Goal: Communication & Community: Share content

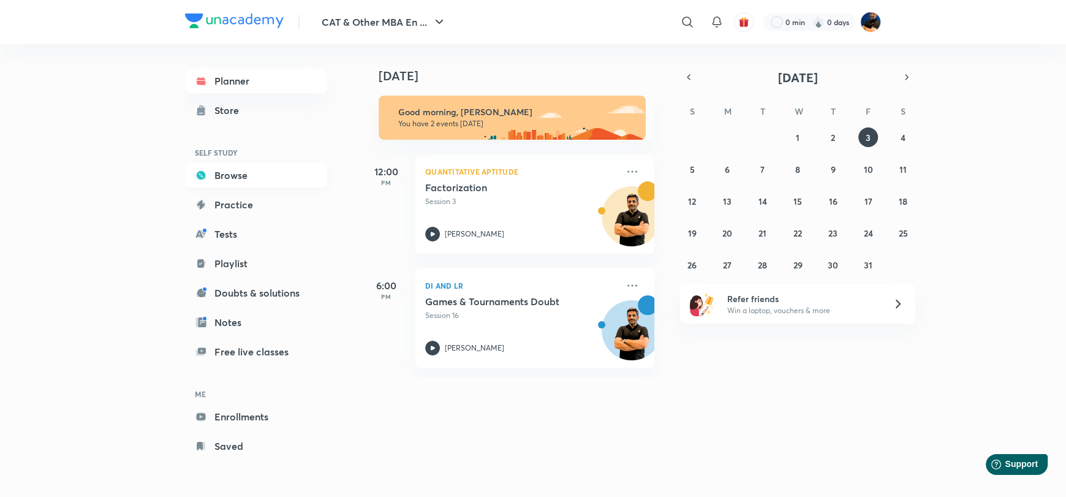
click at [219, 170] on link "Browse" at bounding box center [256, 175] width 142 height 25
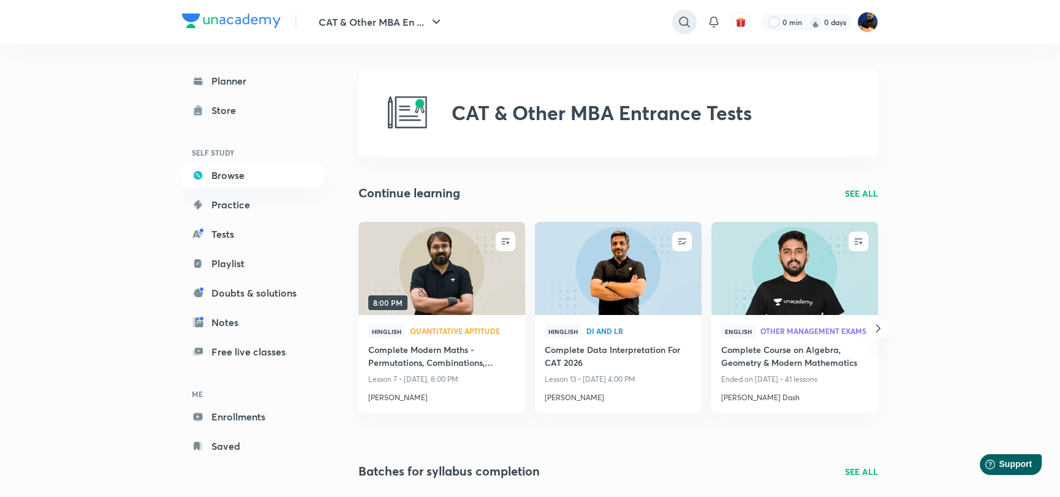
click at [682, 22] on icon at bounding box center [684, 22] width 15 height 15
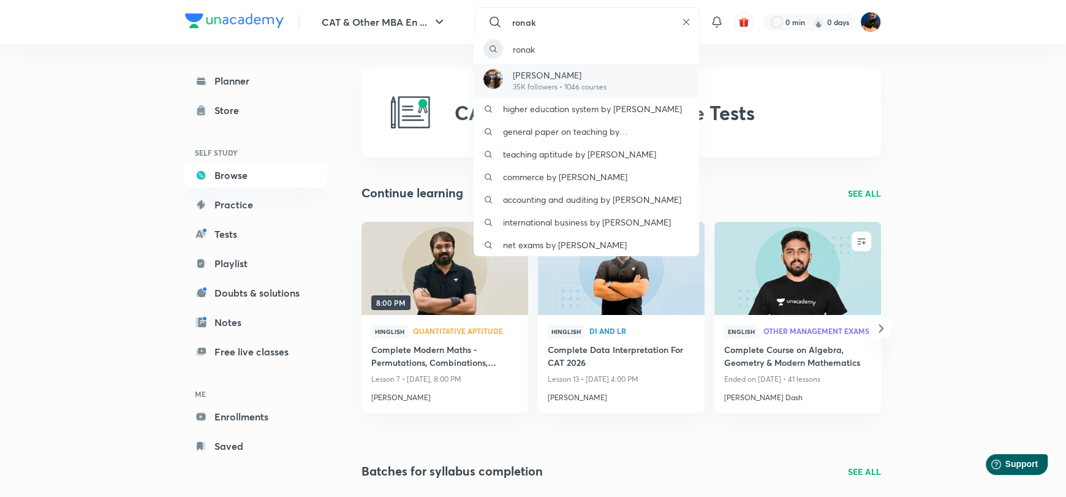
type input "ronak"
click at [580, 73] on p "Ronakkumar Shah" at bounding box center [560, 75] width 94 height 13
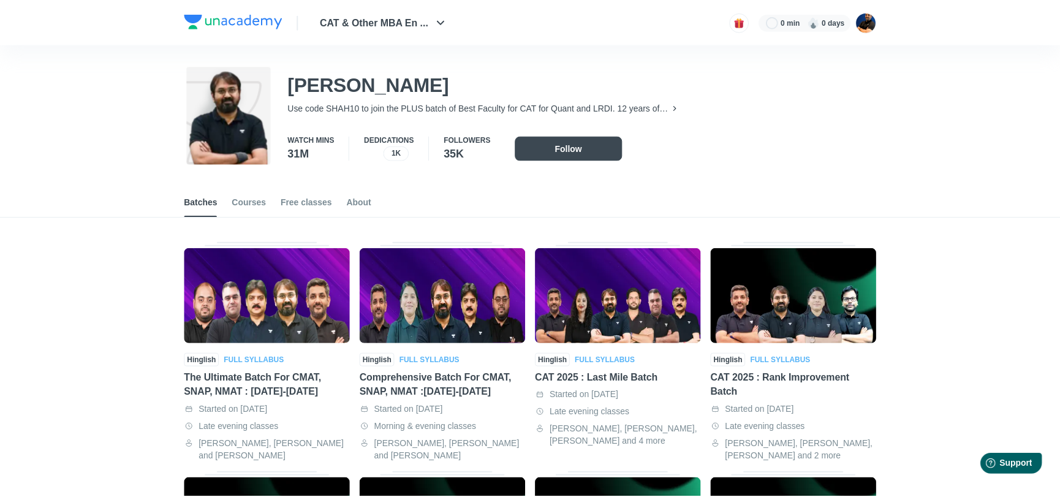
scroll to position [54, 0]
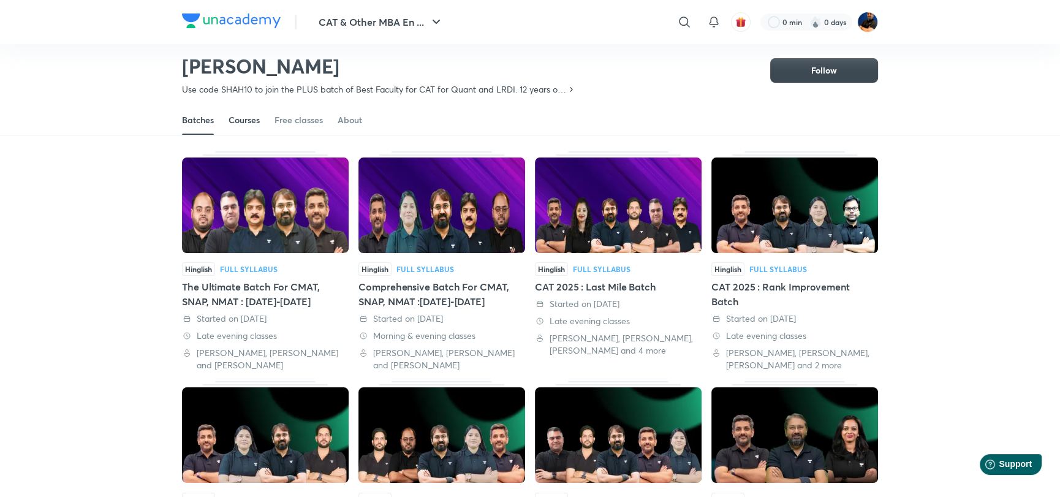
click at [252, 122] on div "Courses" at bounding box center [243, 120] width 31 height 12
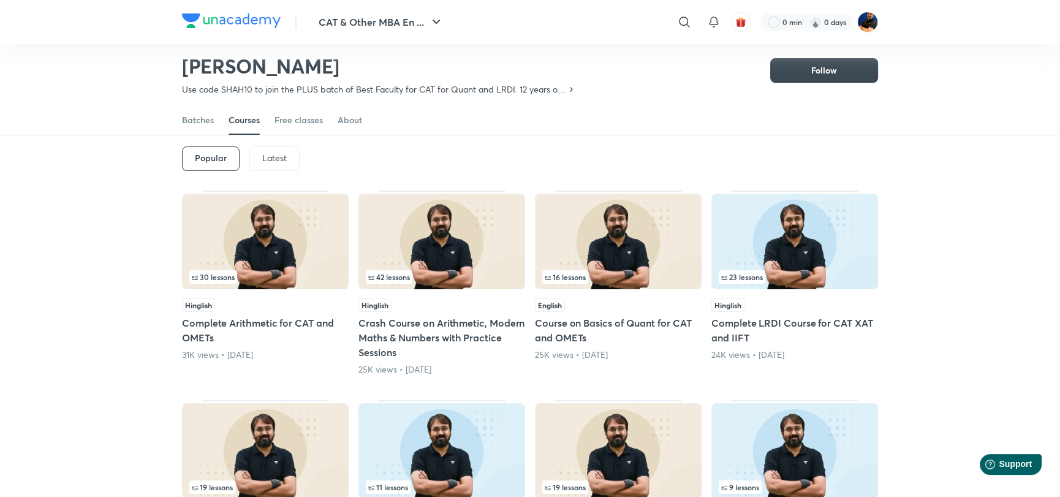
click at [249, 149] on div "Latest" at bounding box center [274, 158] width 50 height 25
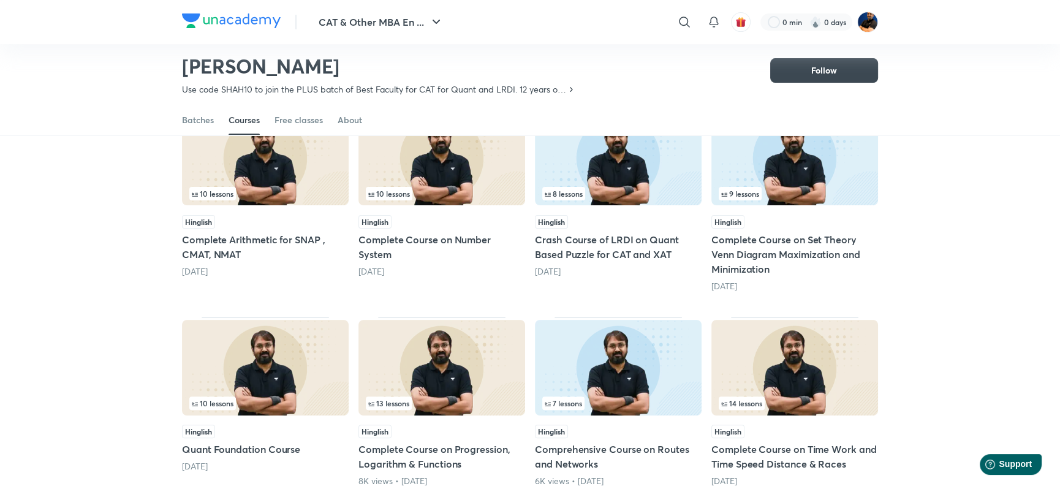
scroll to position [422, 0]
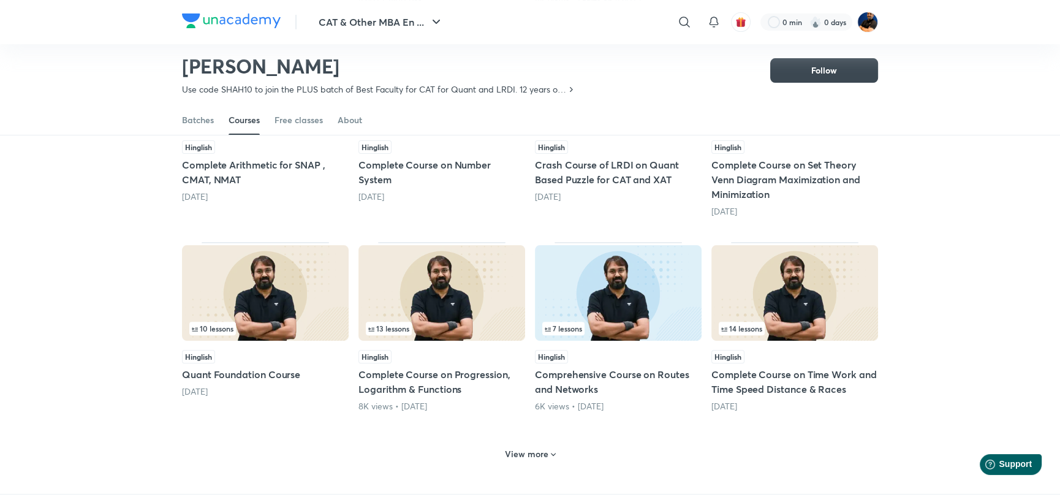
click at [549, 450] on icon at bounding box center [553, 455] width 10 height 10
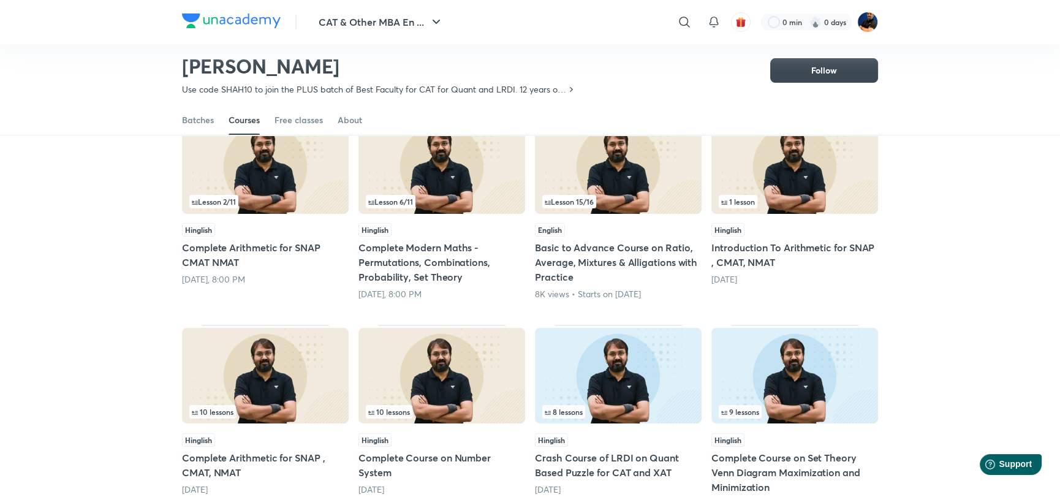
scroll to position [0, 0]
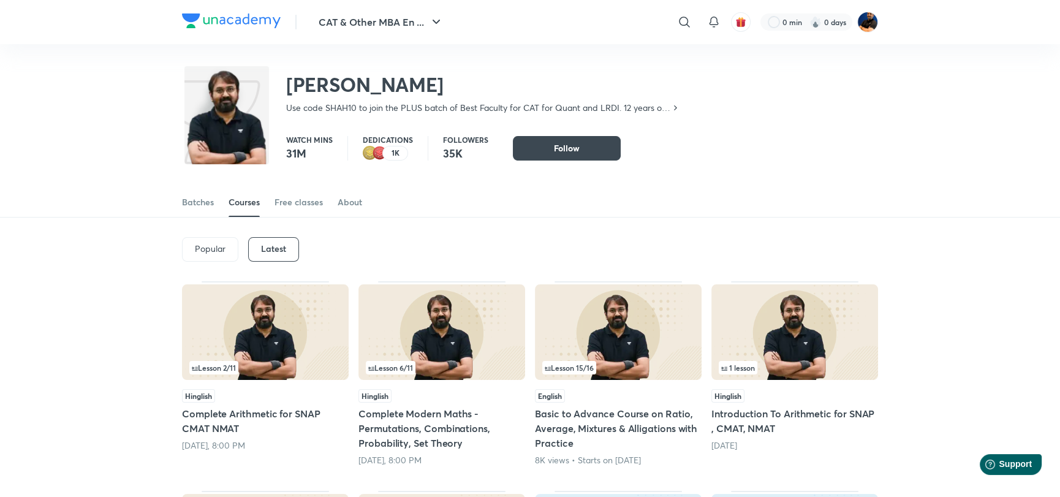
scroll to position [45, 0]
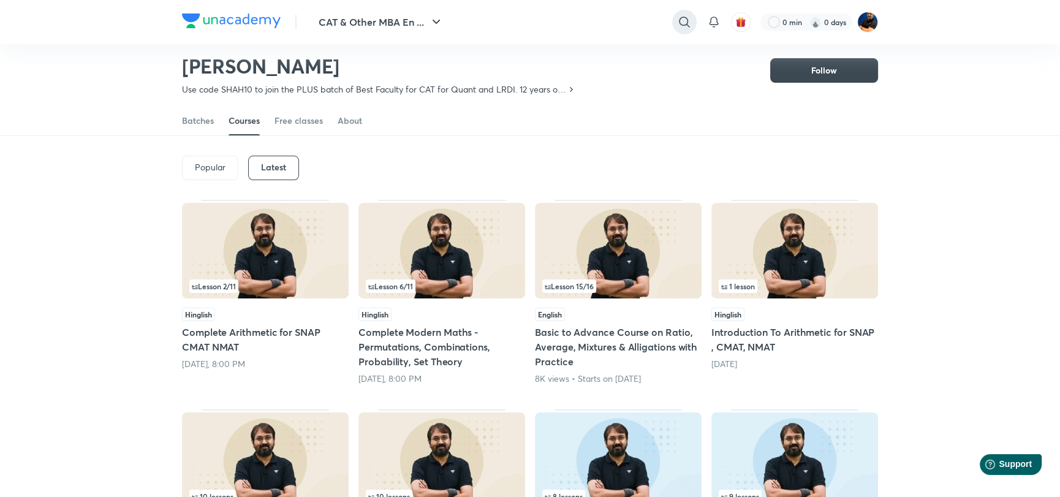
click at [683, 26] on icon at bounding box center [684, 22] width 15 height 15
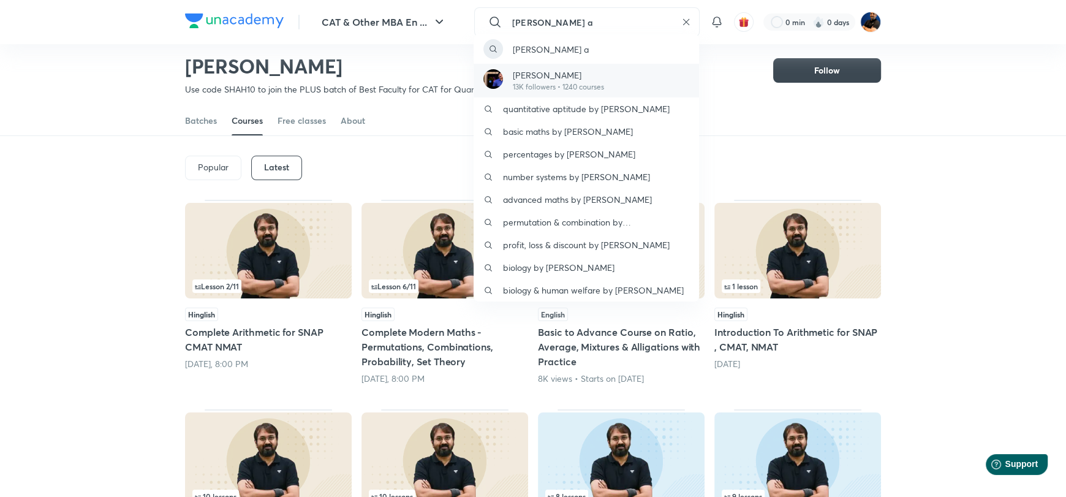
type input "lokesh a"
click at [535, 83] on p "13K followers • 1240 courses" at bounding box center [558, 86] width 91 height 11
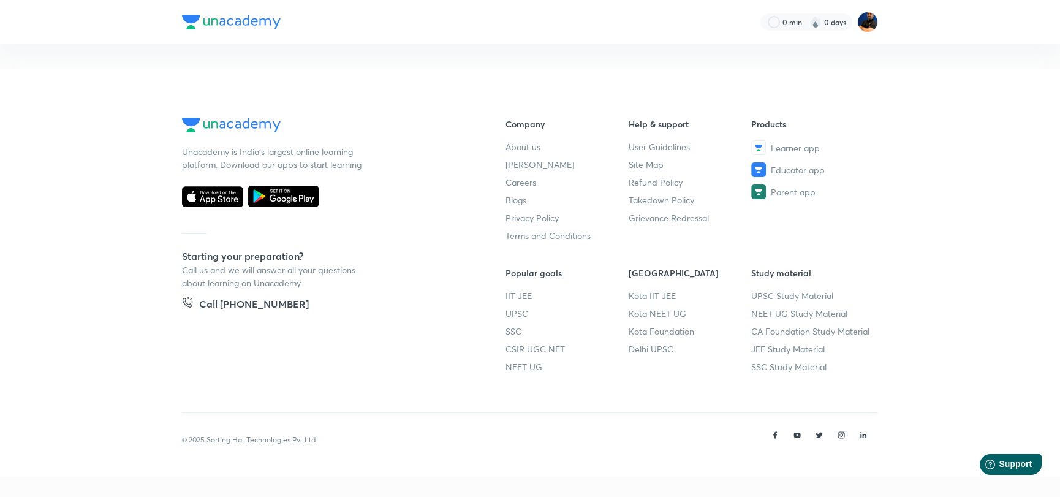
scroll to position [54, 0]
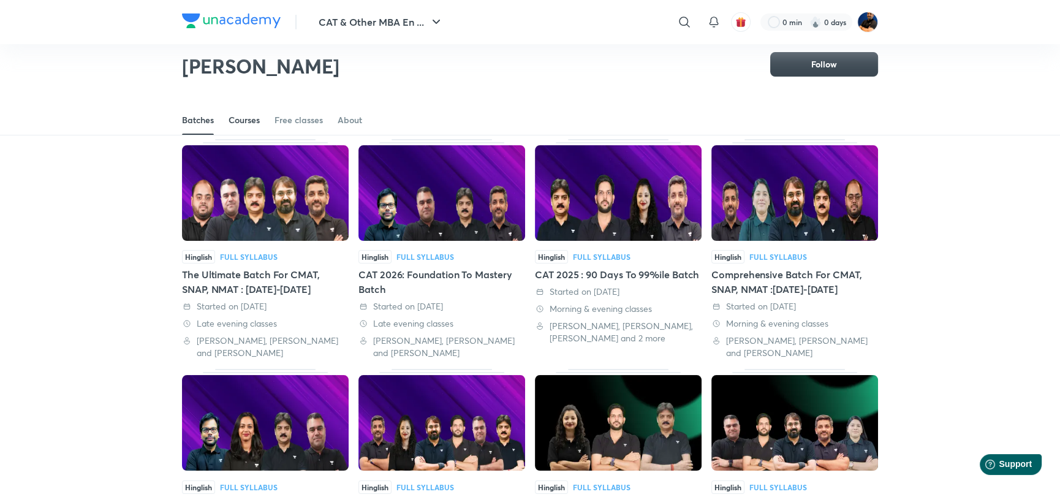
click at [247, 124] on div "Courses" at bounding box center [243, 120] width 31 height 12
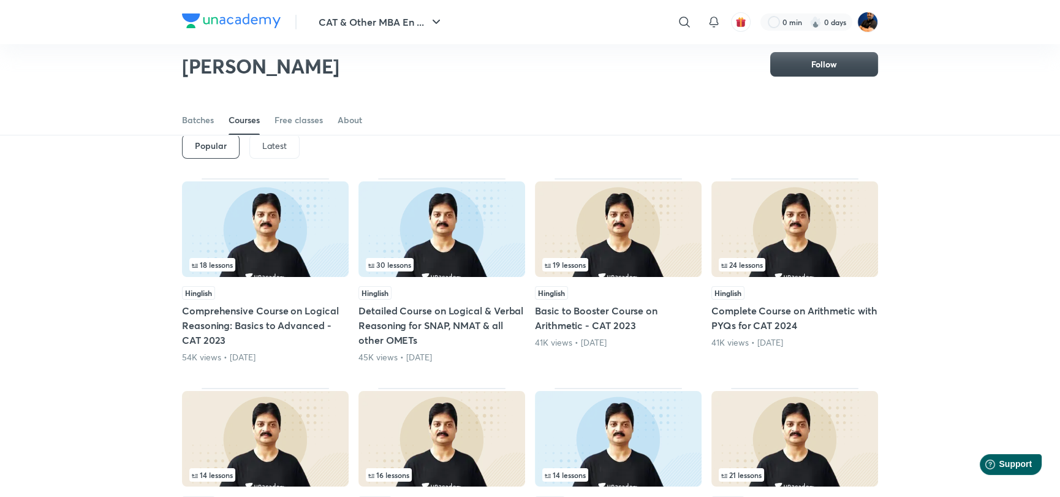
click at [270, 146] on p "Latest" at bounding box center [274, 146] width 25 height 10
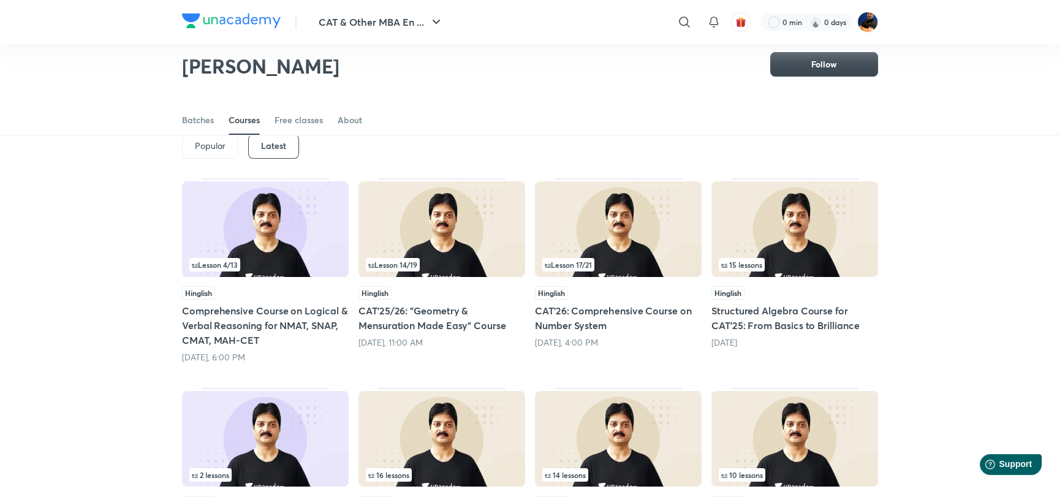
click at [290, 241] on img at bounding box center [265, 229] width 167 height 96
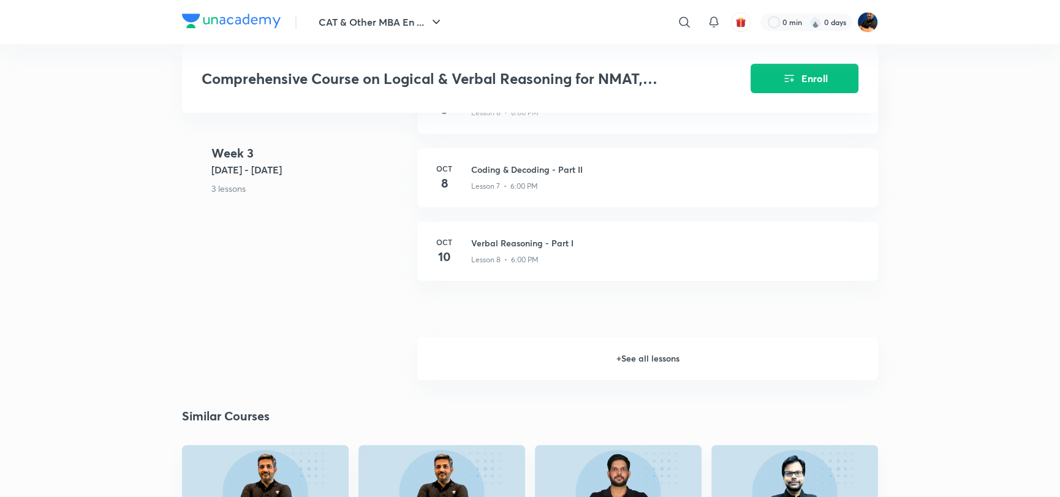
scroll to position [1102, 0]
click at [659, 358] on h6 "+ See all lessons" at bounding box center [647, 356] width 461 height 43
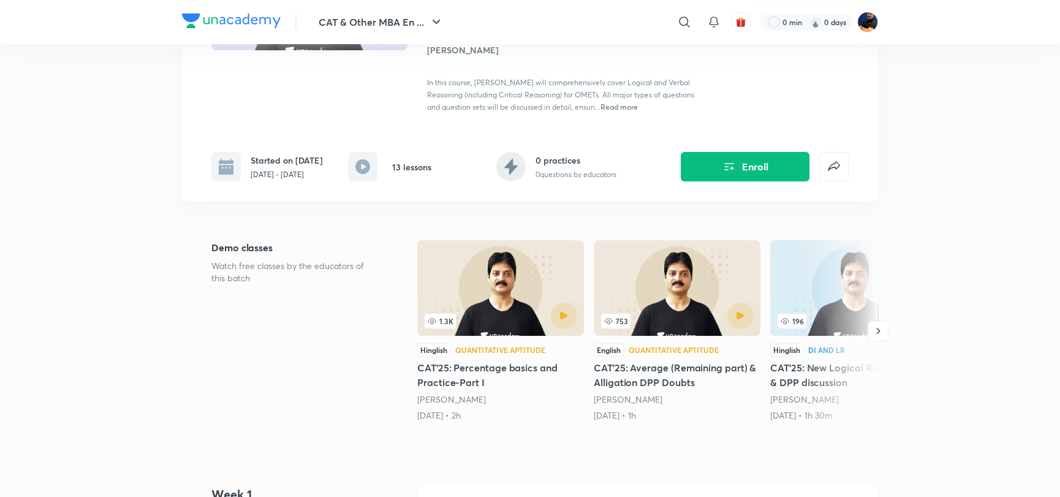
scroll to position [0, 0]
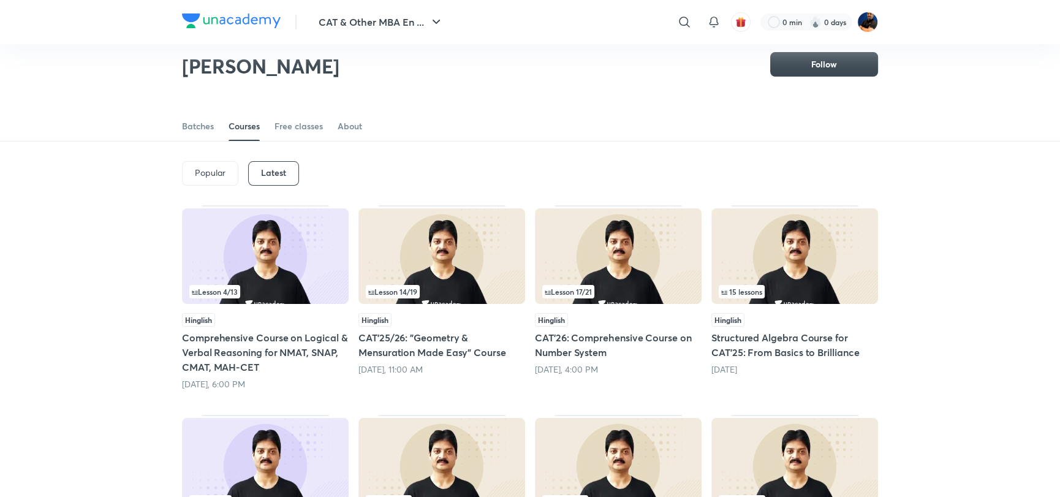
scroll to position [54, 0]
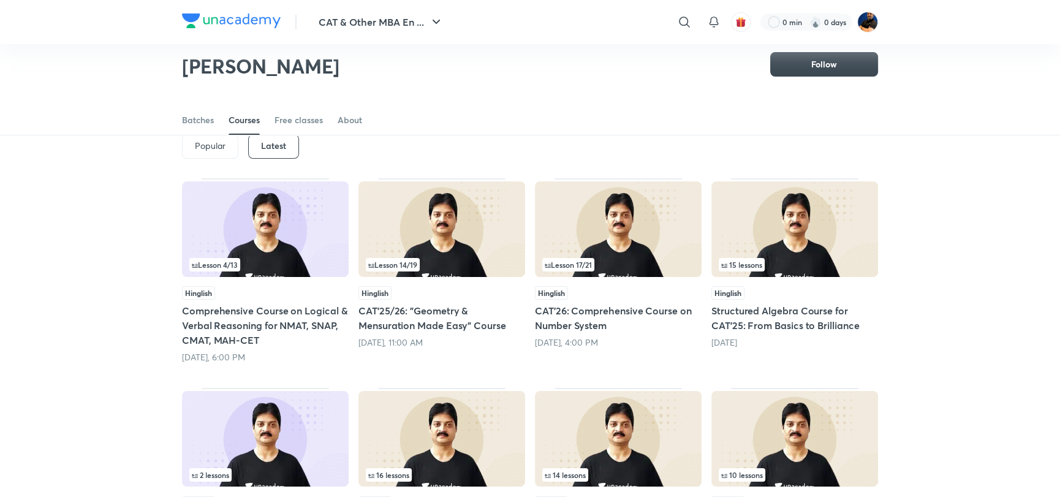
click at [211, 142] on p "Popular" at bounding box center [210, 146] width 31 height 10
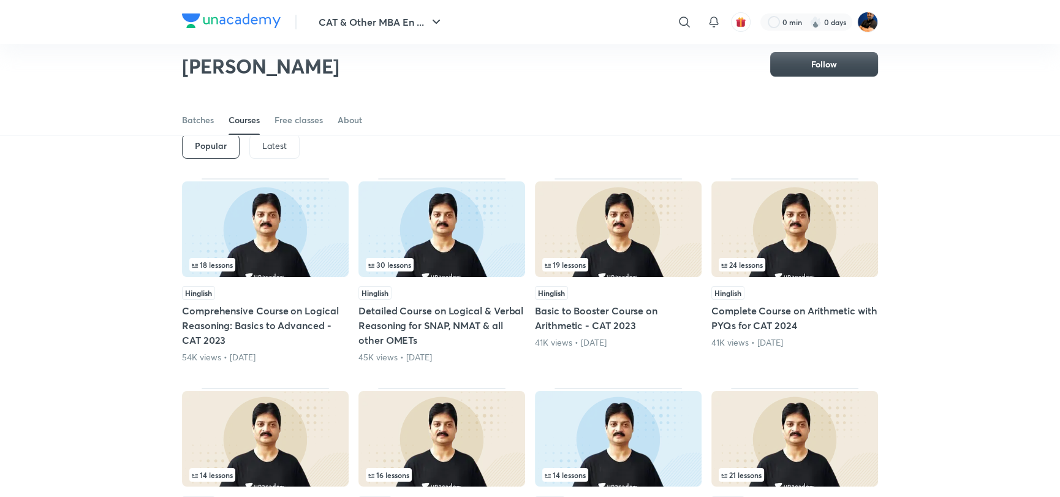
click at [457, 248] on img at bounding box center [441, 229] width 167 height 96
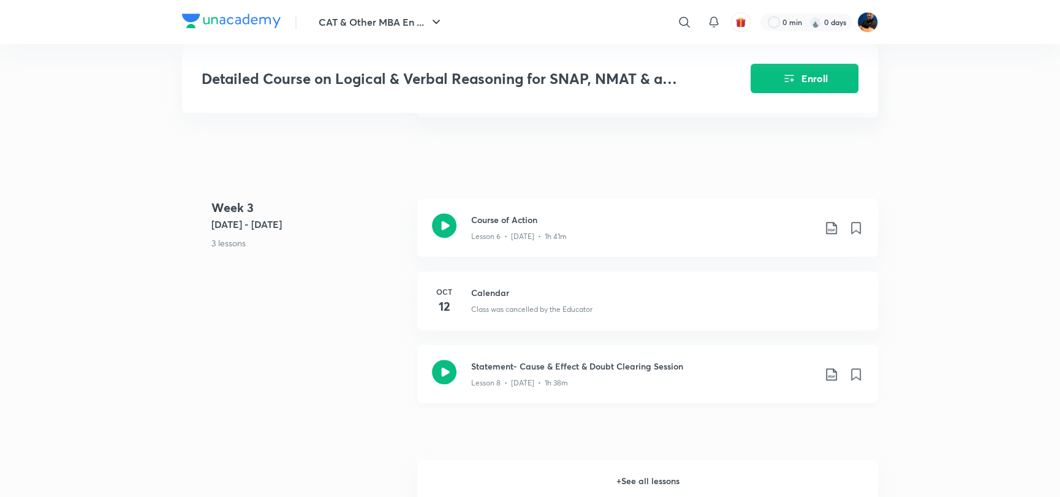
scroll to position [980, 0]
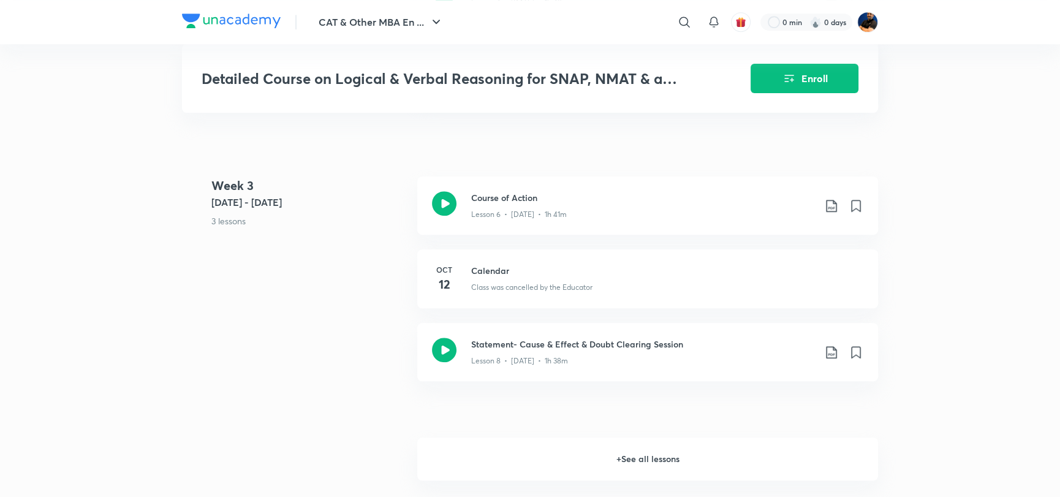
click at [647, 456] on h6 "+ See all lessons" at bounding box center [647, 458] width 461 height 43
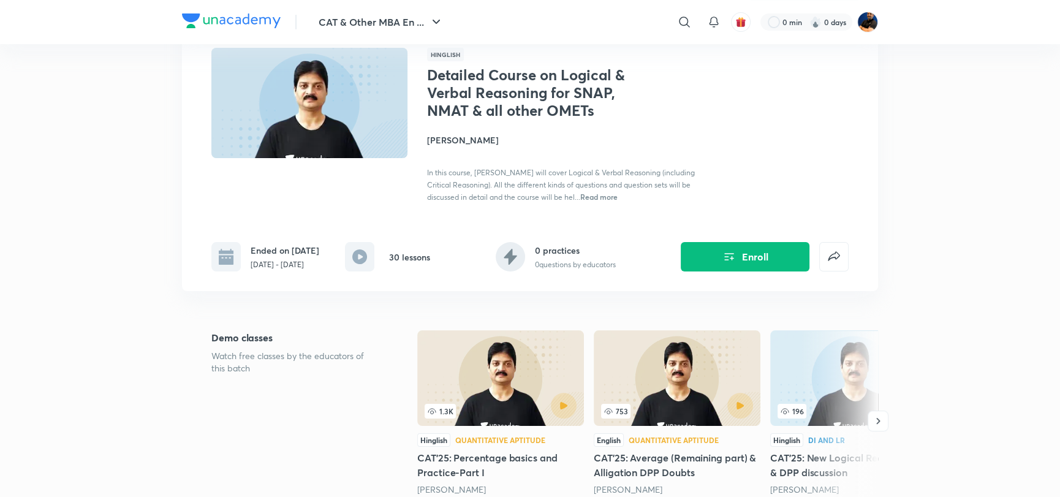
scroll to position [0, 0]
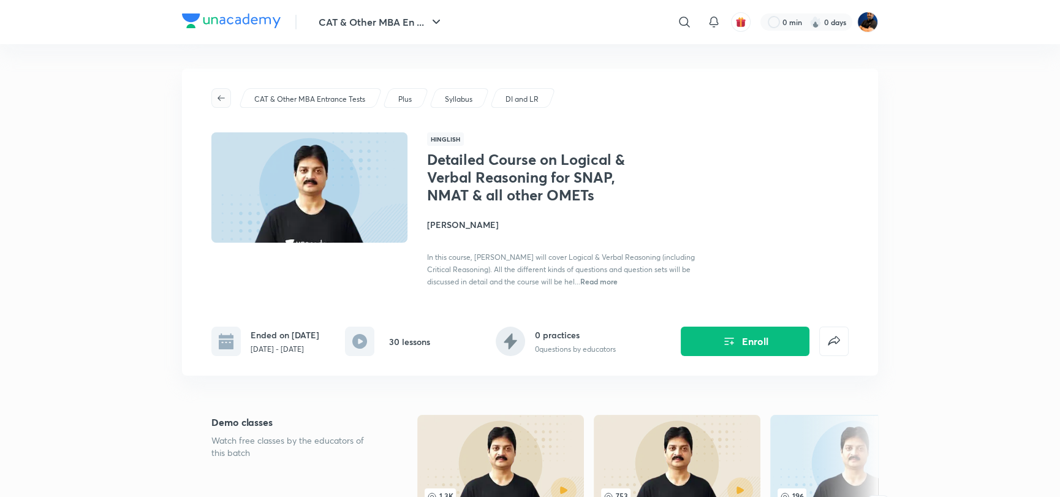
click at [221, 93] on icon "button" at bounding box center [221, 98] width 10 height 10
click at [688, 23] on icon at bounding box center [684, 22] width 15 height 15
type input "sara"
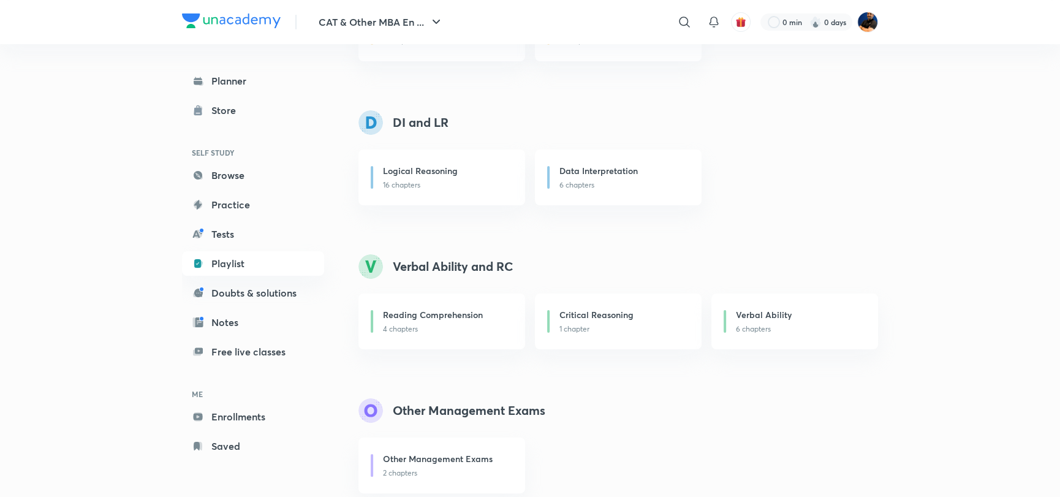
scroll to position [252, 0]
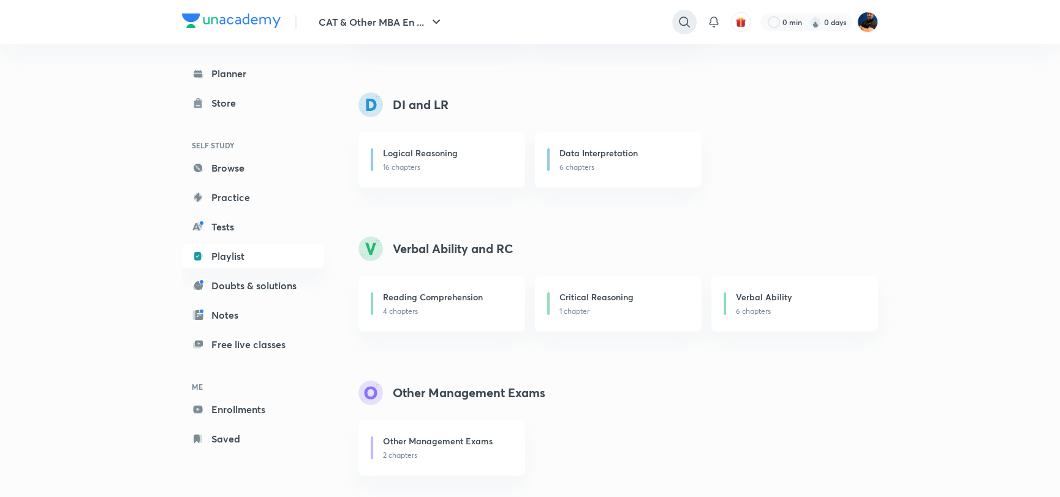
click at [690, 31] on div at bounding box center [684, 22] width 25 height 25
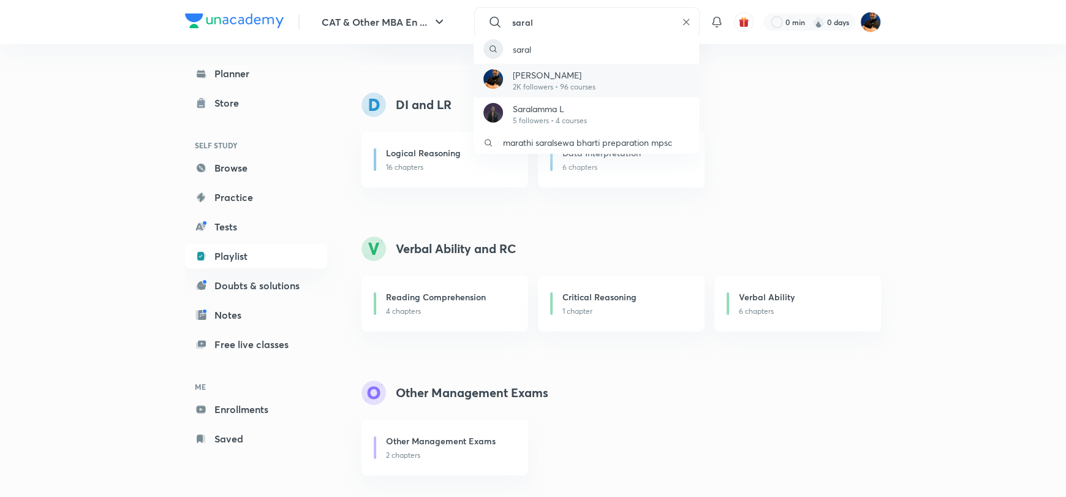
type input "saral"
click at [571, 85] on p "2K followers • 96 courses" at bounding box center [554, 86] width 83 height 11
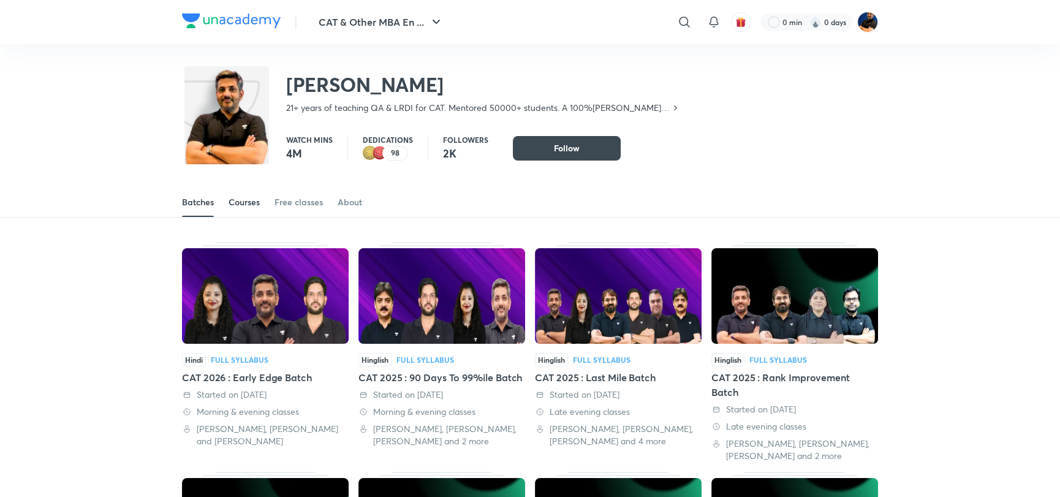
click at [241, 203] on div "Courses" at bounding box center [243, 202] width 31 height 12
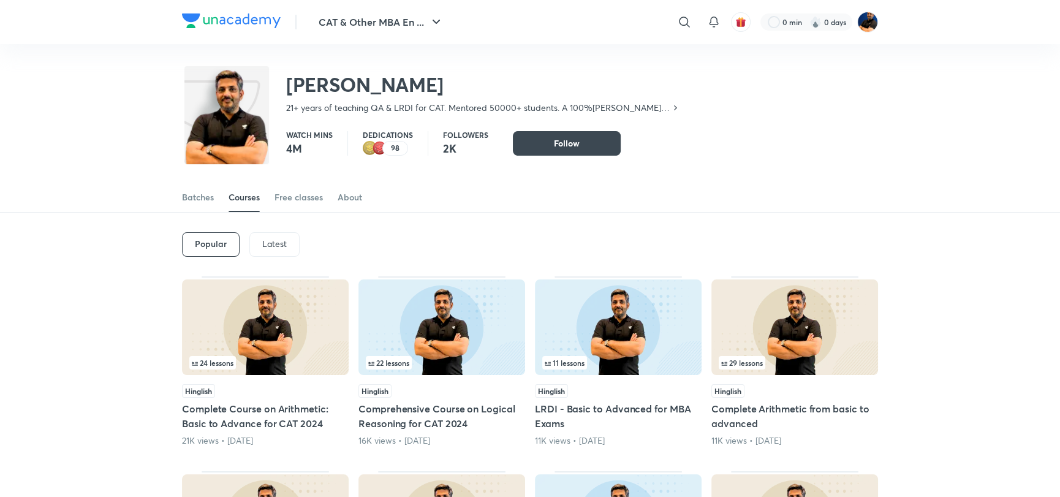
scroll to position [36, 0]
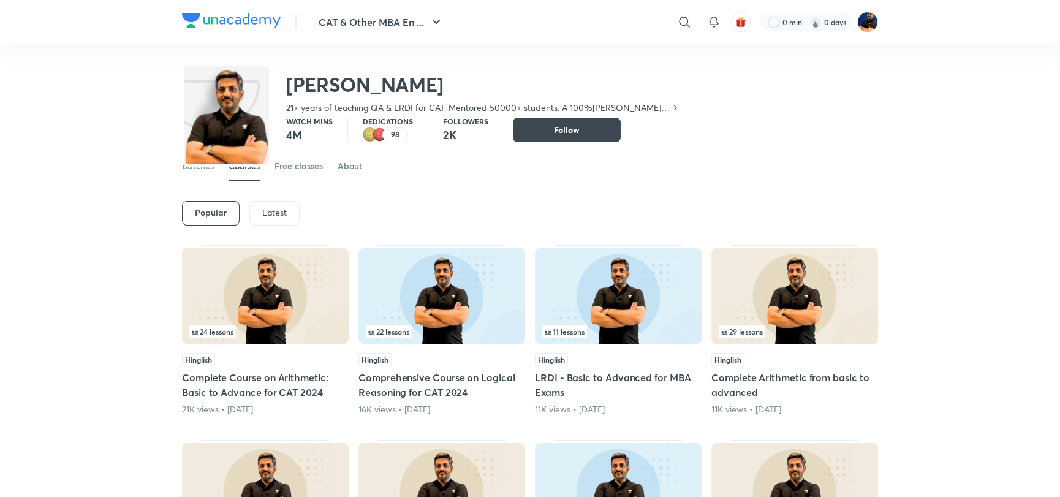
click at [278, 214] on p "Latest" at bounding box center [274, 213] width 25 height 10
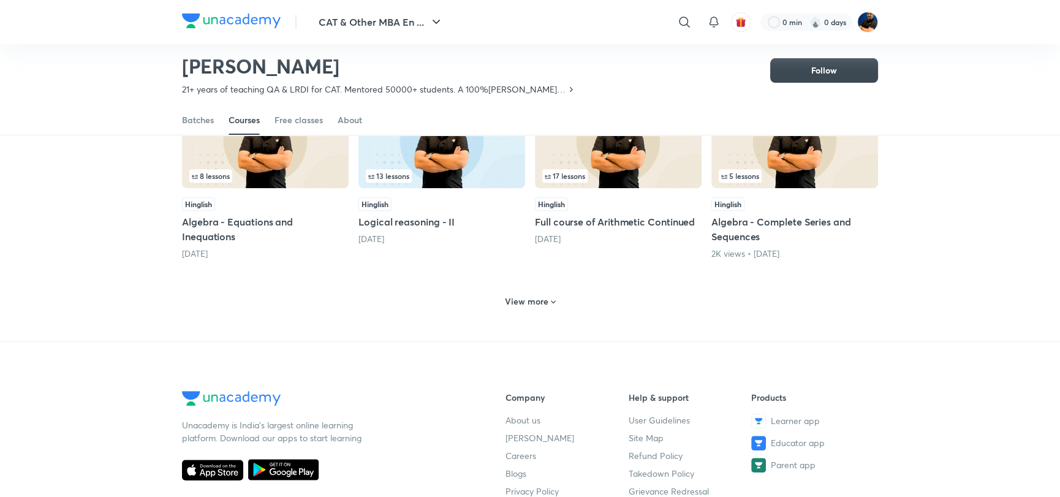
scroll to position [544, 0]
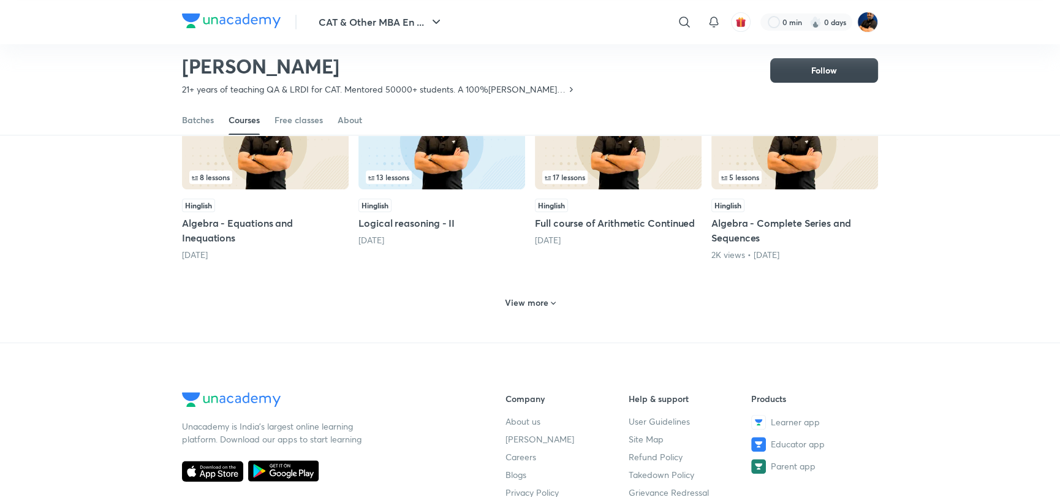
click at [529, 296] on h6 "View more" at bounding box center [526, 302] width 43 height 12
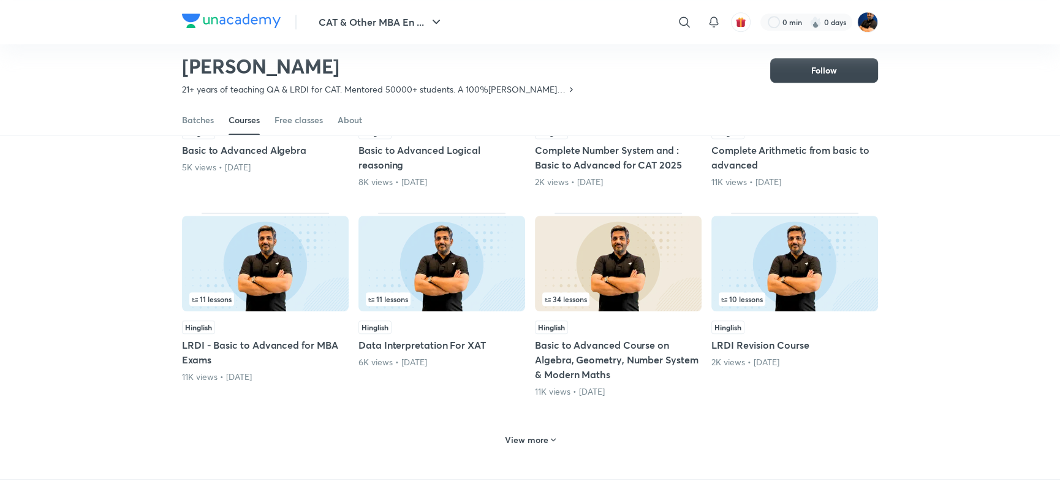
scroll to position [1035, 0]
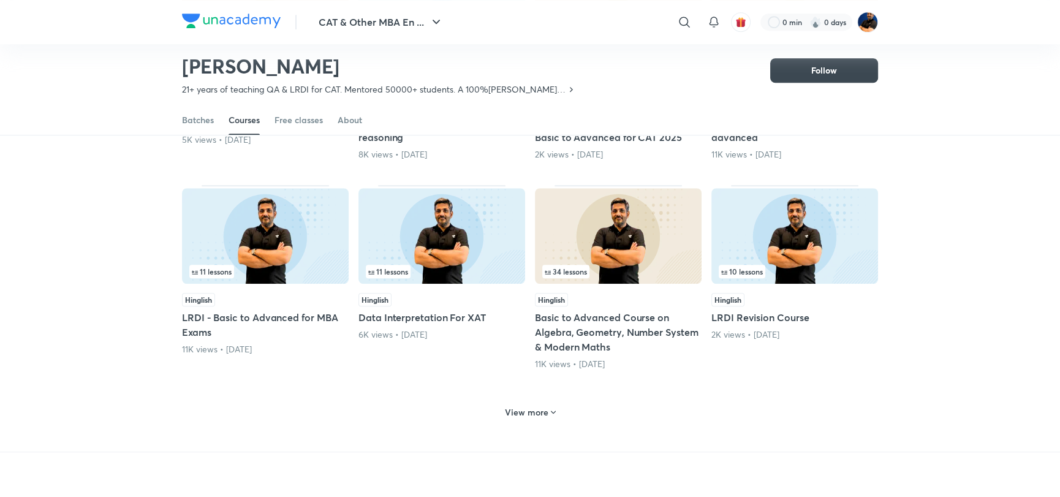
click at [538, 416] on h6 "View more" at bounding box center [526, 412] width 43 height 12
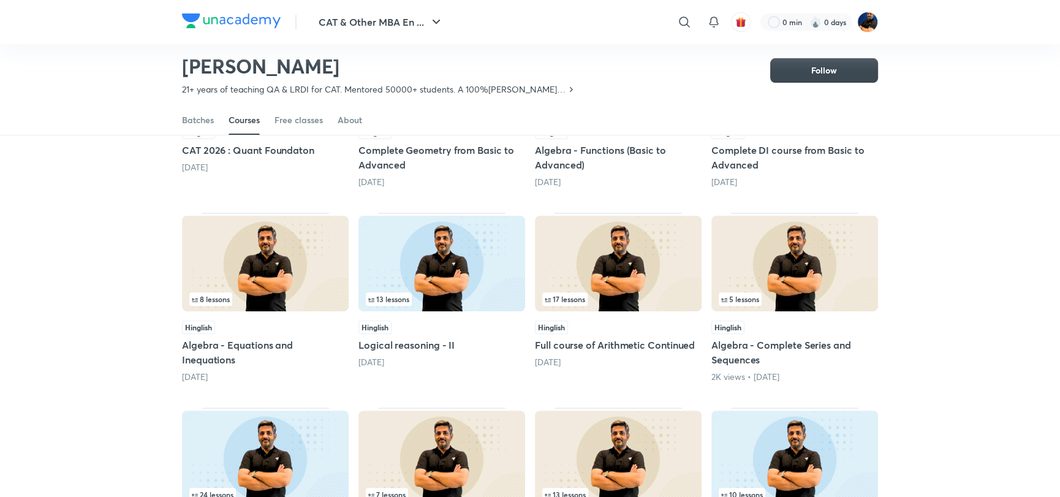
scroll to position [0, 0]
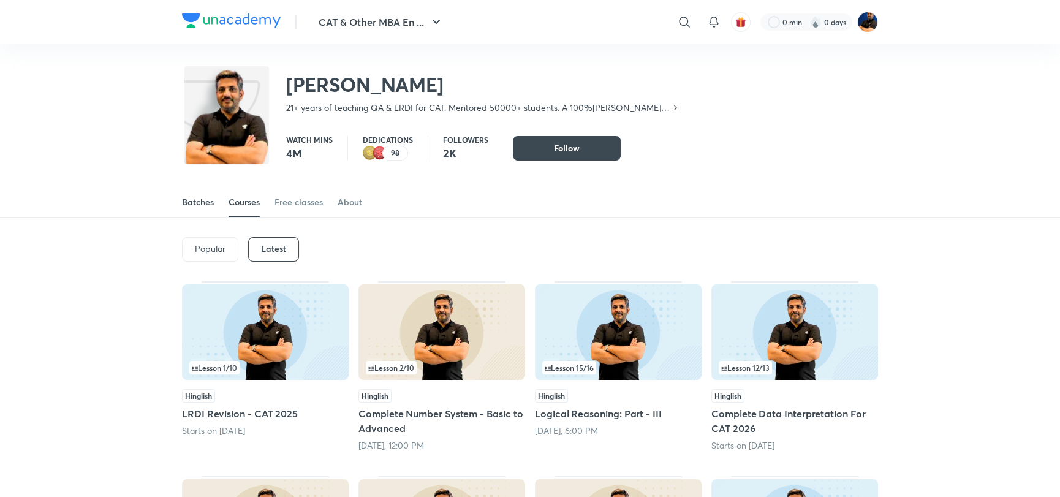
click at [189, 205] on div "Batches" at bounding box center [198, 202] width 32 height 12
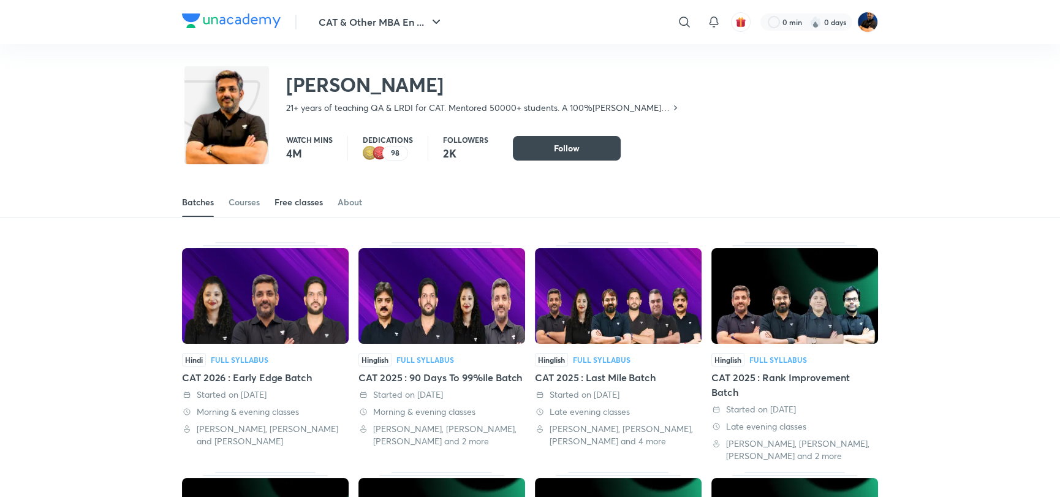
click at [301, 205] on div "Free classes" at bounding box center [298, 202] width 48 height 12
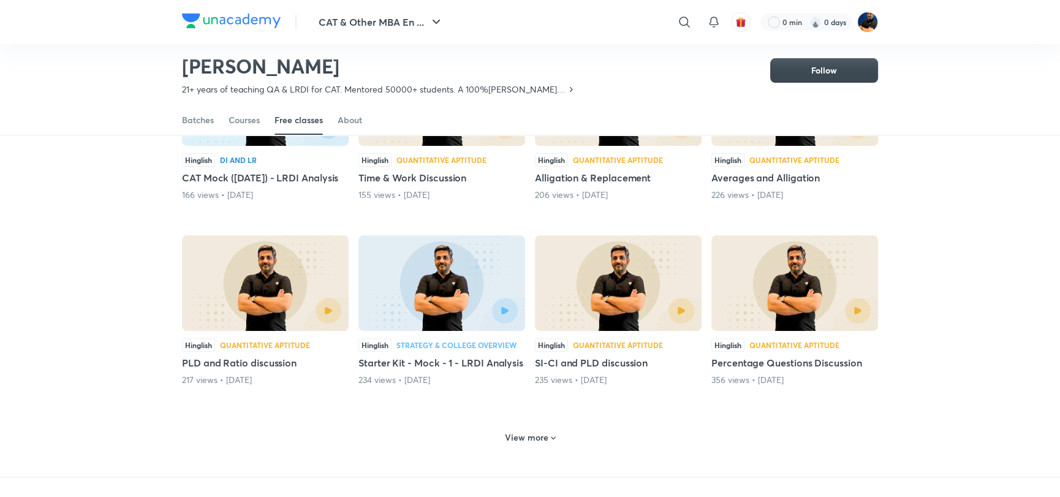
scroll to position [422, 0]
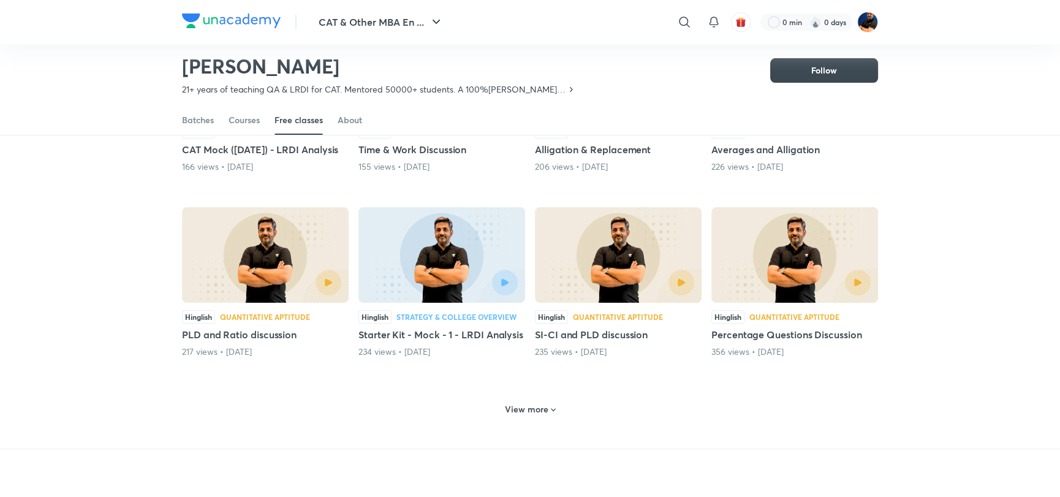
click at [517, 415] on h6 "View more" at bounding box center [526, 409] width 43 height 12
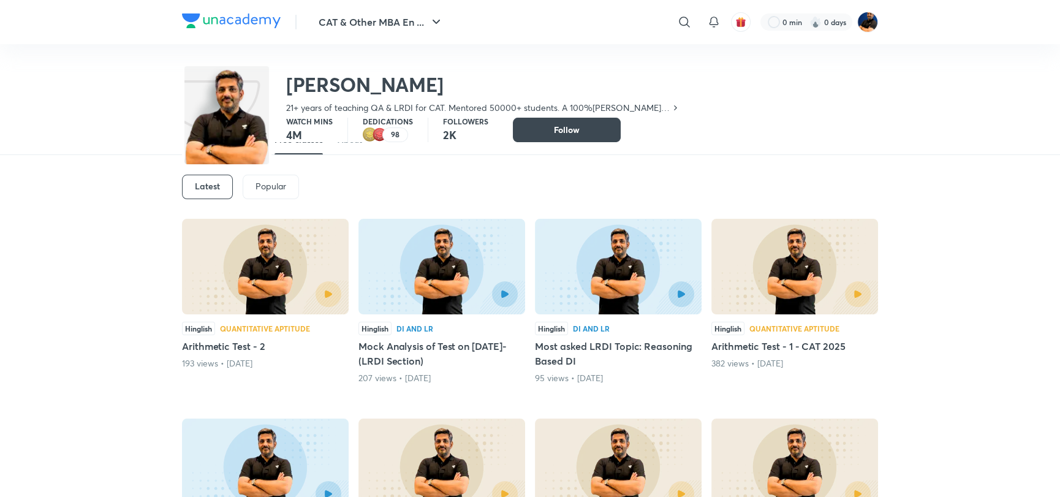
scroll to position [0, 0]
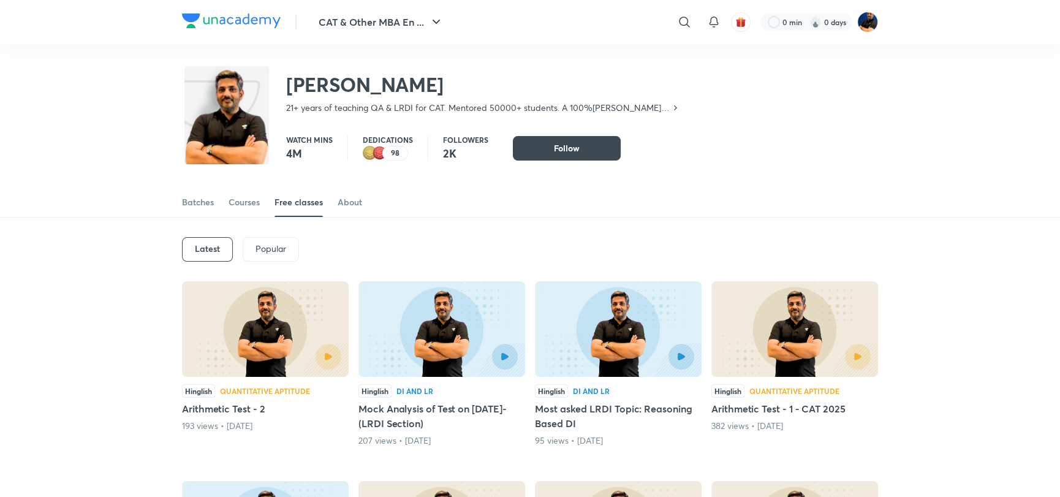
click at [239, 26] on img at bounding box center [231, 20] width 99 height 15
click at [253, 24] on img at bounding box center [231, 20] width 99 height 15
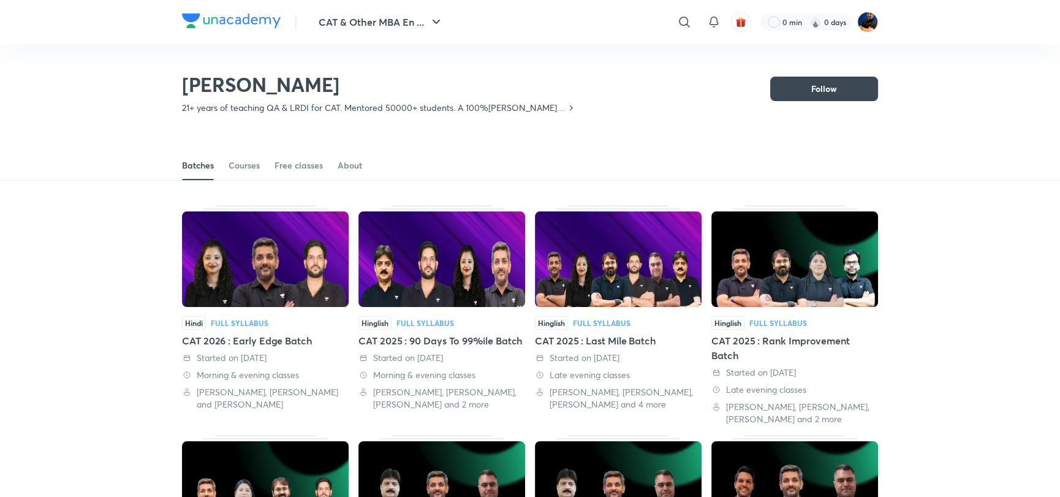
scroll to position [54, 0]
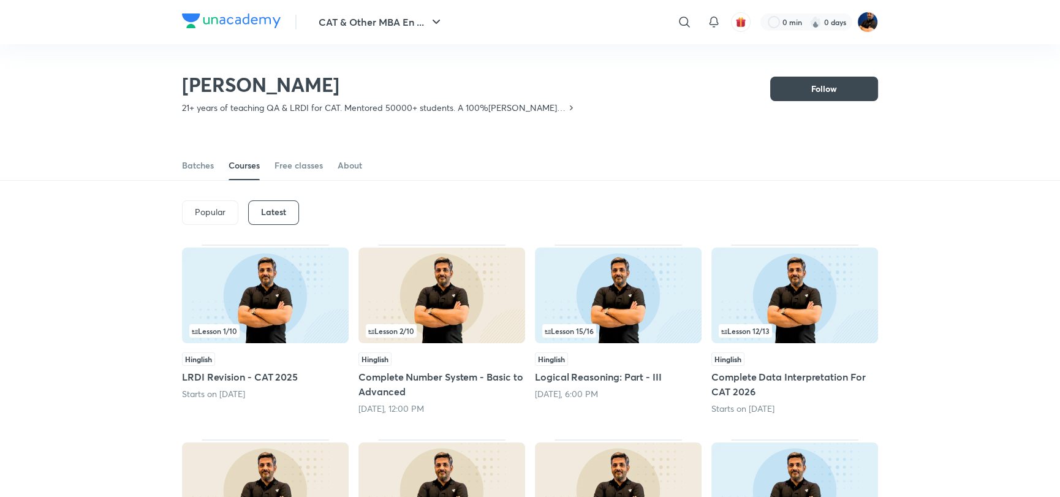
scroll to position [27, 0]
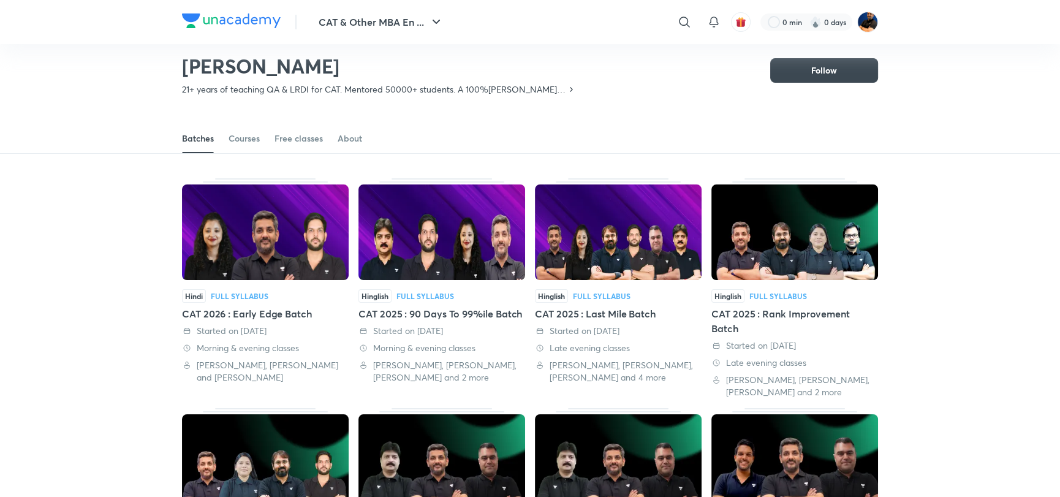
scroll to position [54, 0]
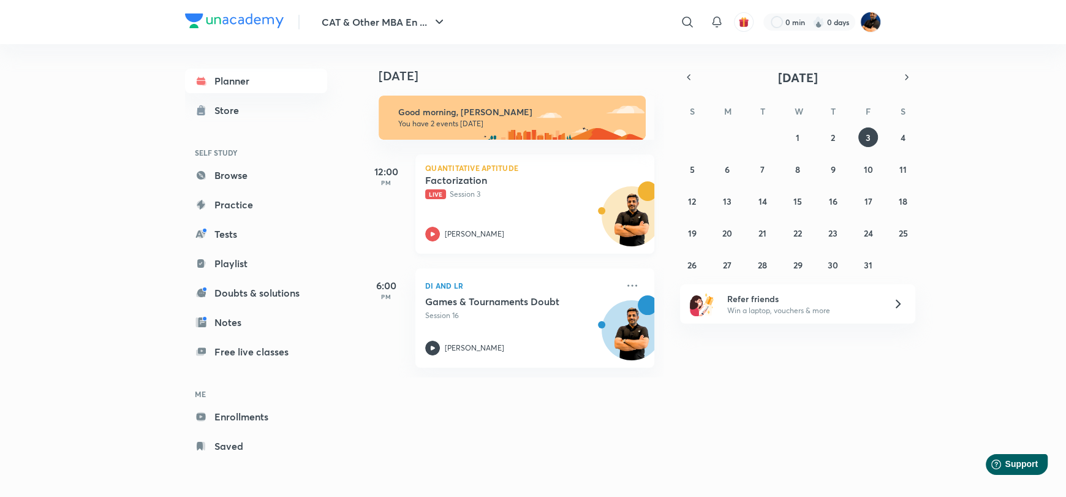
click at [482, 198] on p "Live Session 3" at bounding box center [521, 194] width 192 height 11
click at [873, 21] on img at bounding box center [870, 22] width 21 height 21
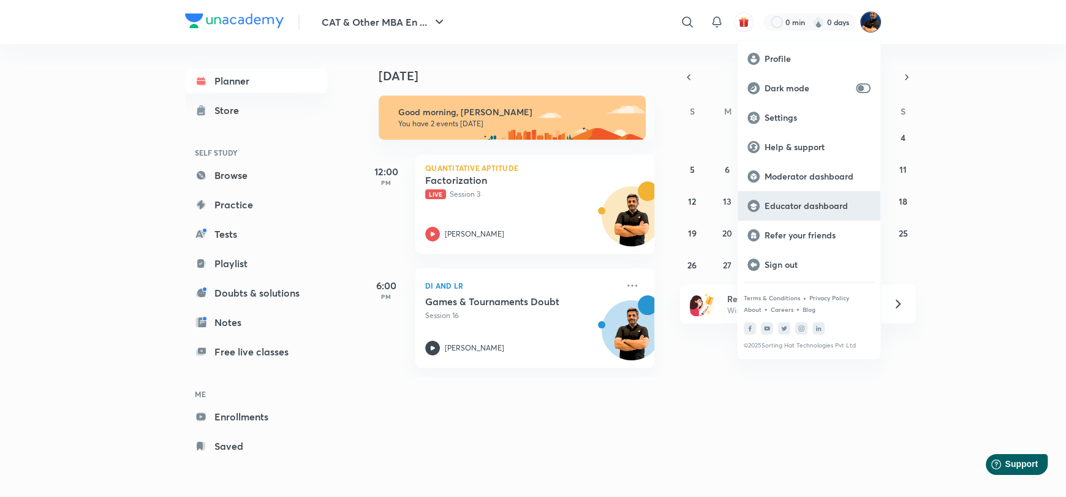
click at [795, 200] on p "Educator dashboard" at bounding box center [818, 205] width 106 height 11
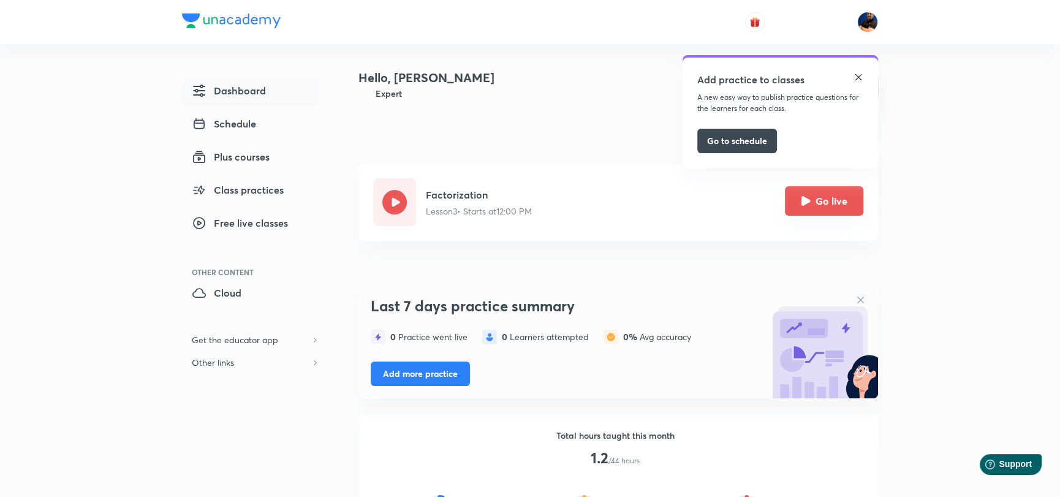
click at [819, 208] on button "Go live" at bounding box center [824, 200] width 78 height 29
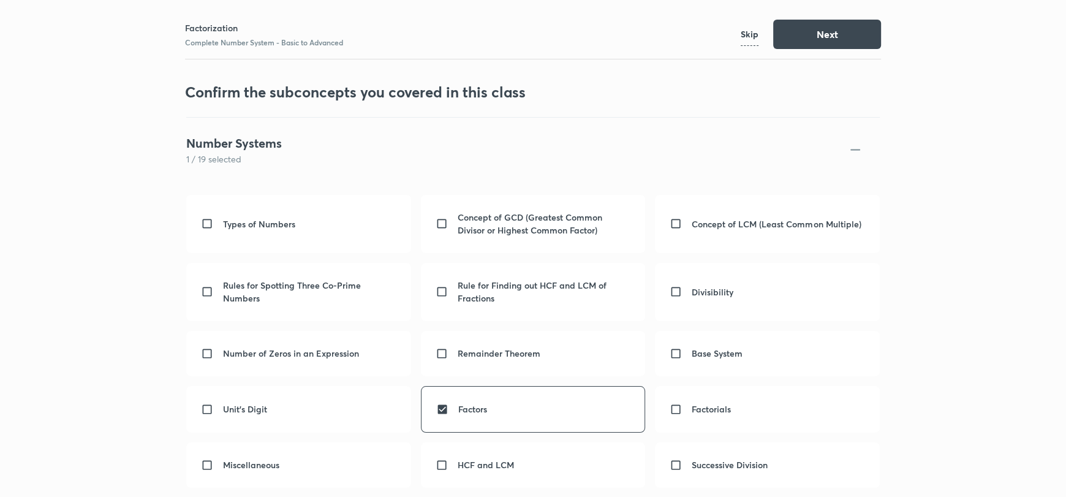
scroll to position [57, 0]
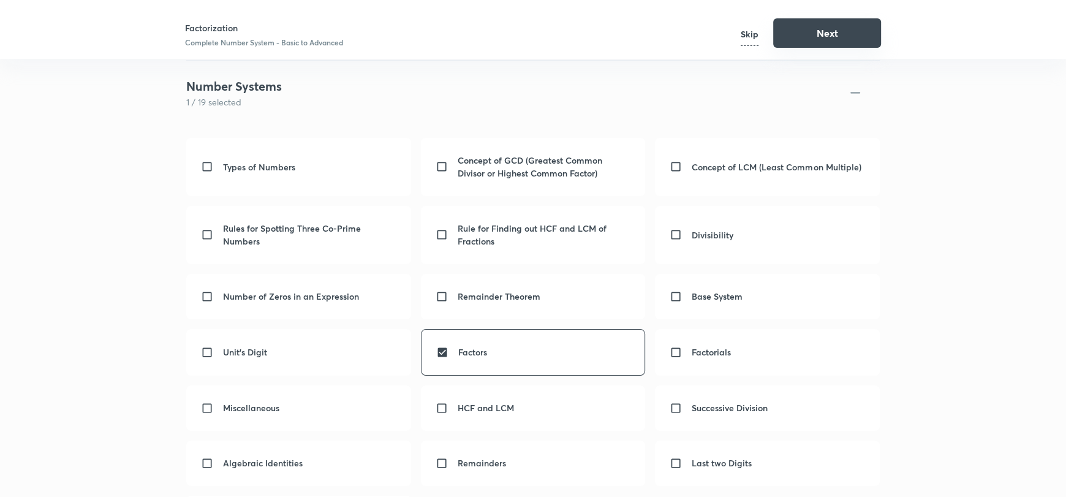
click at [812, 43] on button "Next" at bounding box center [827, 32] width 108 height 29
